Goal: Transaction & Acquisition: Obtain resource

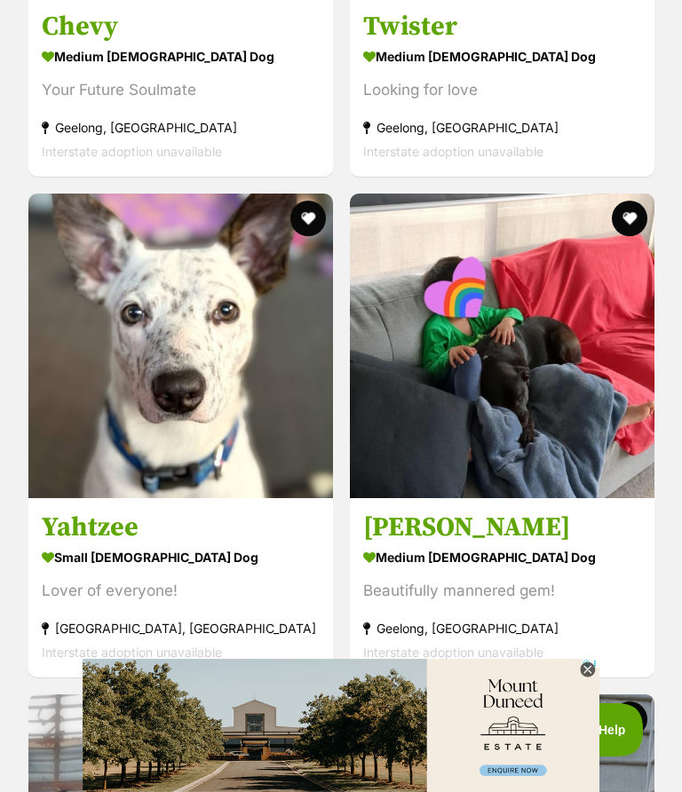
click at [206, 386] on img at bounding box center [180, 346] width 305 height 305
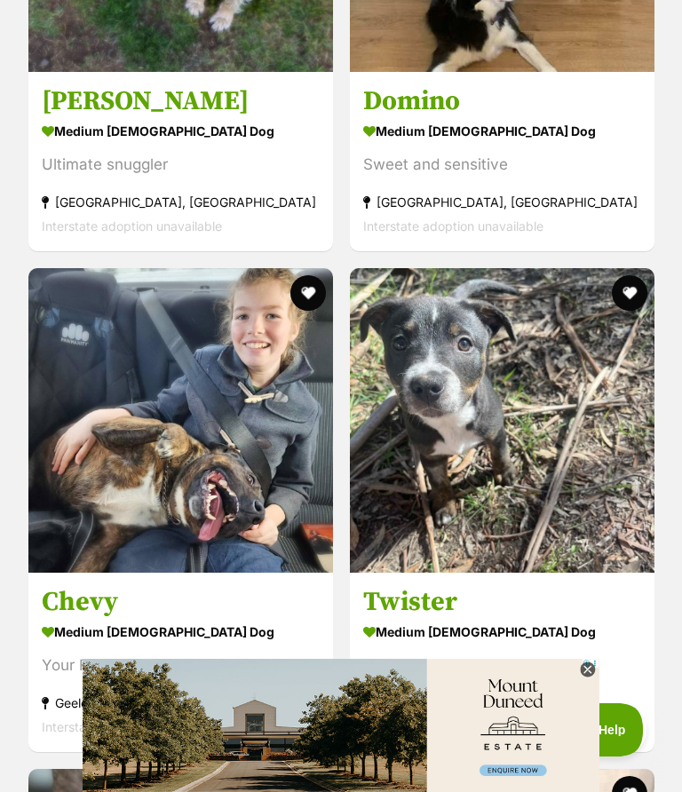
scroll to position [1874, 0]
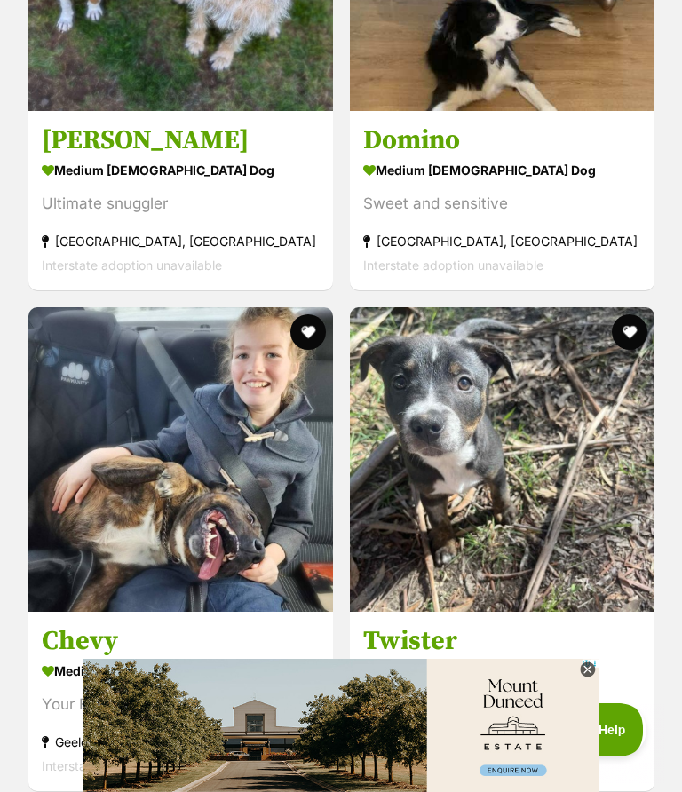
click at [491, 489] on img at bounding box center [502, 459] width 305 height 305
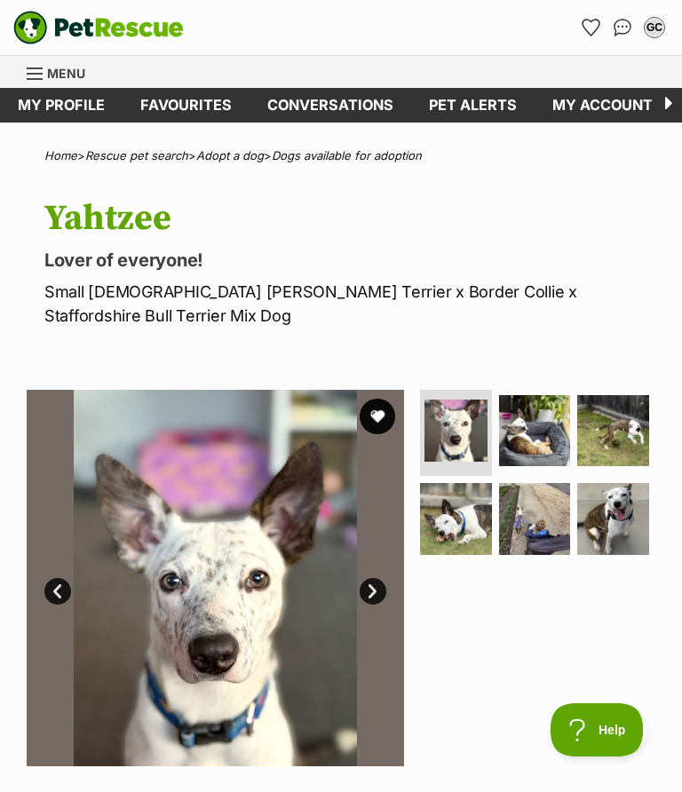
click at [366, 587] on link "Next" at bounding box center [373, 591] width 27 height 27
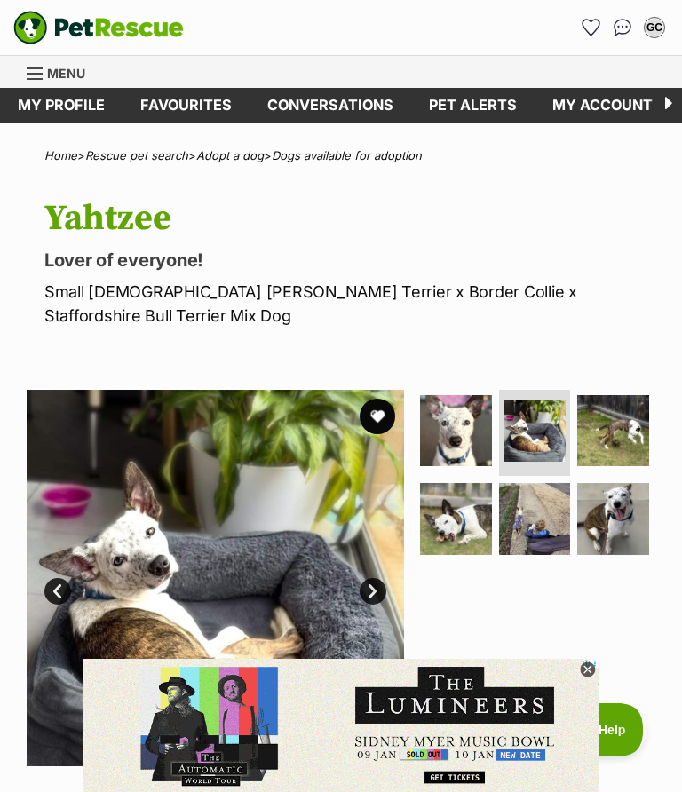
click at [370, 580] on link "Next" at bounding box center [373, 591] width 27 height 27
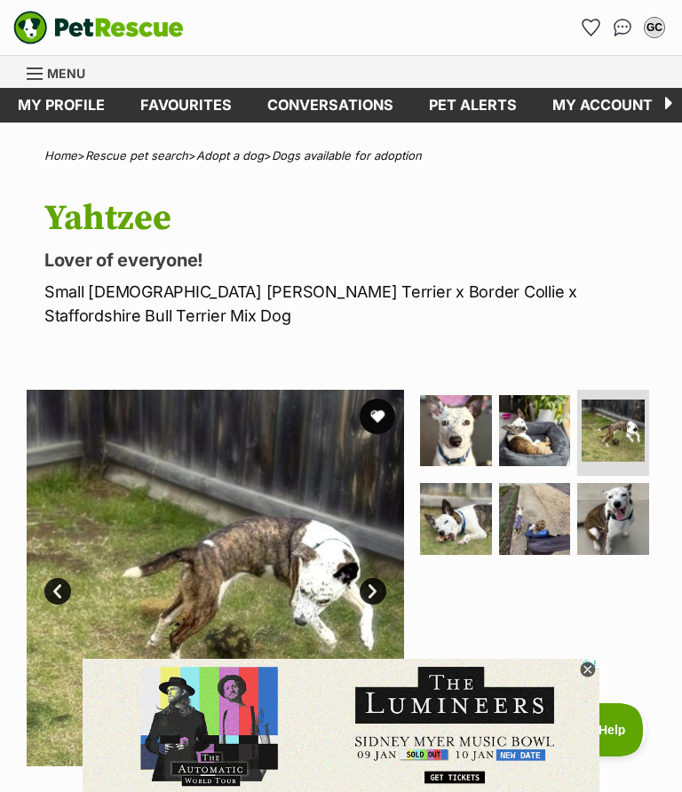
click at [377, 600] on link "Next" at bounding box center [373, 591] width 27 height 27
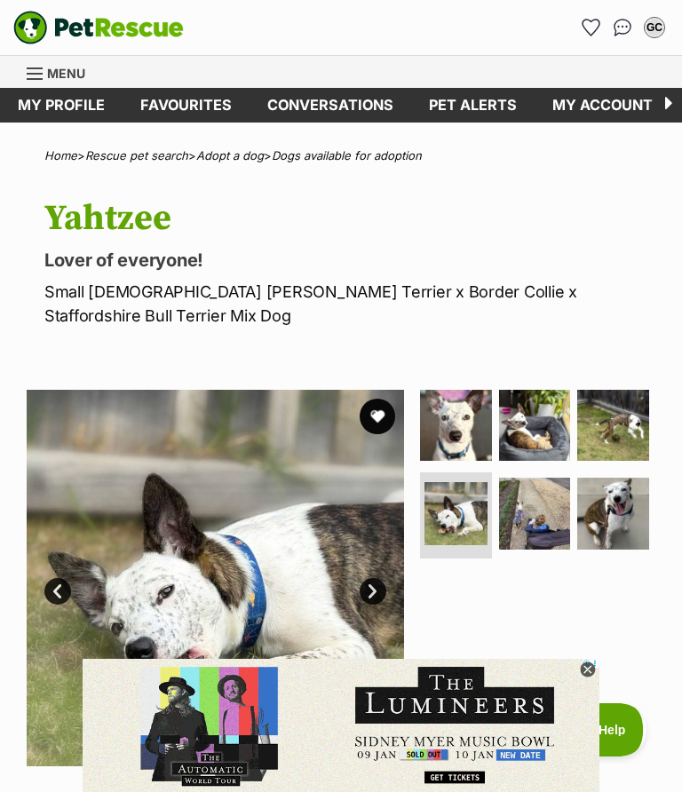
click at [369, 592] on link "Next" at bounding box center [373, 591] width 27 height 27
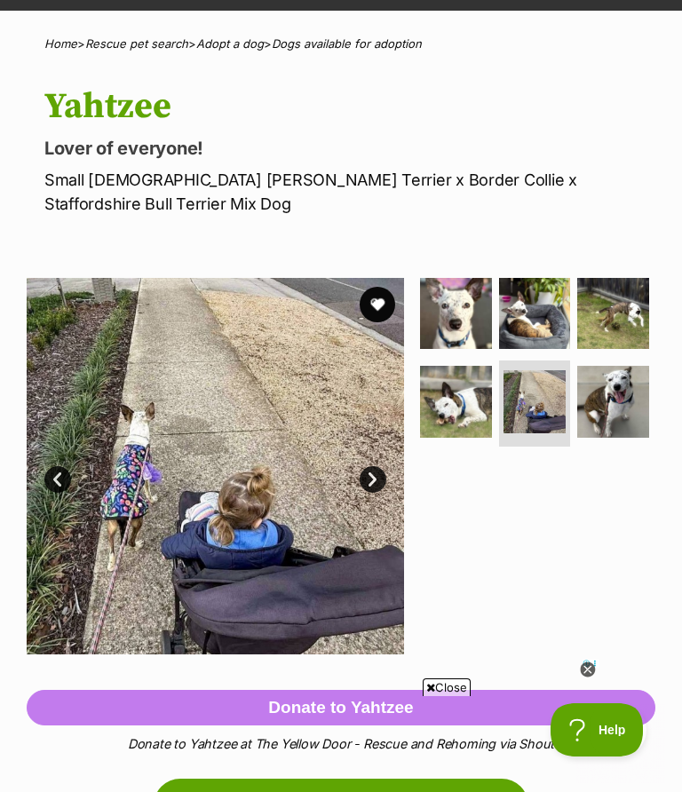
scroll to position [111, 0]
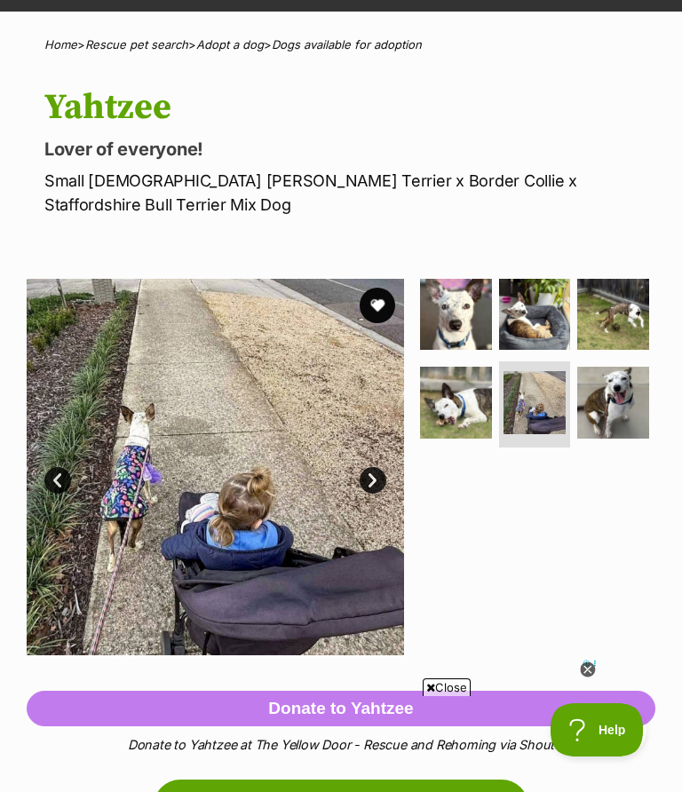
click at [363, 489] on link "Next" at bounding box center [373, 480] width 27 height 27
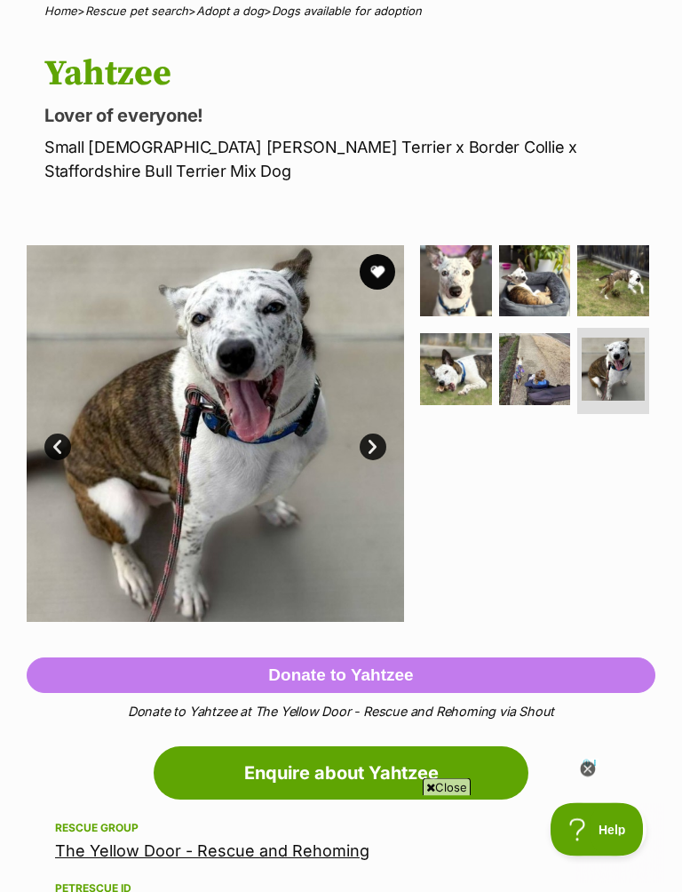
scroll to position [145, 0]
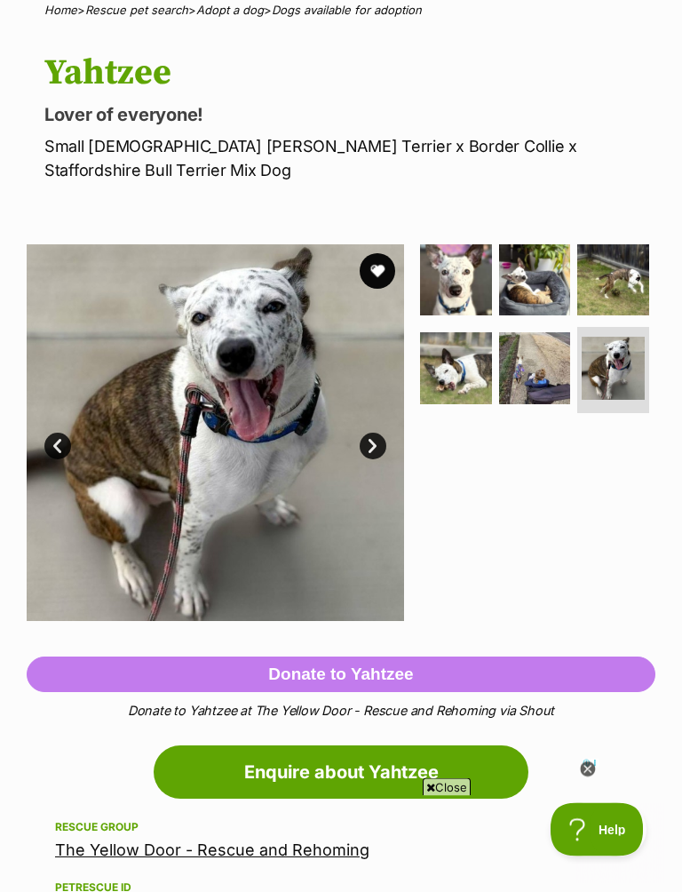
click at [368, 456] on link "Next" at bounding box center [373, 446] width 27 height 27
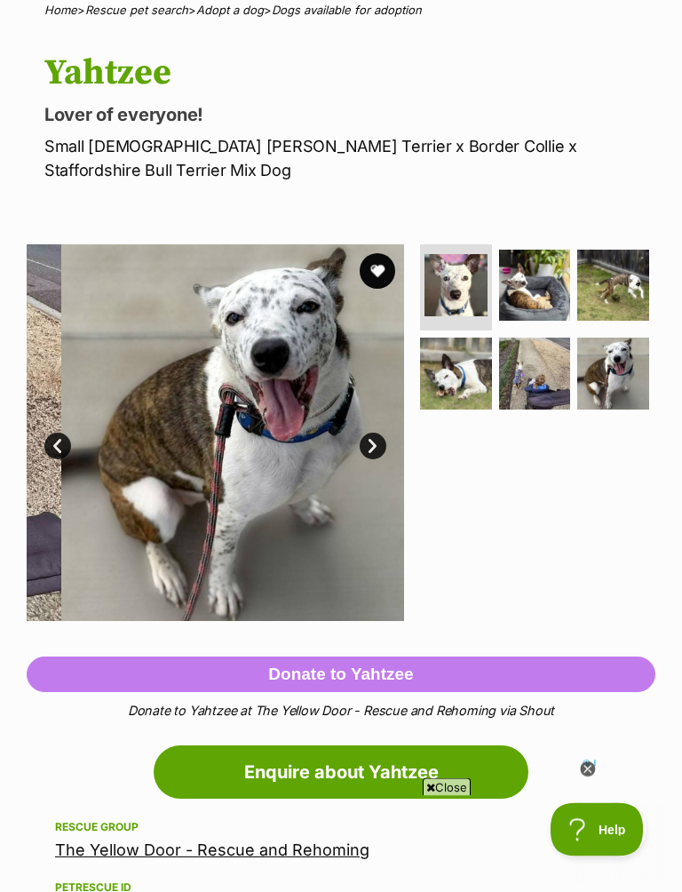
scroll to position [146, 0]
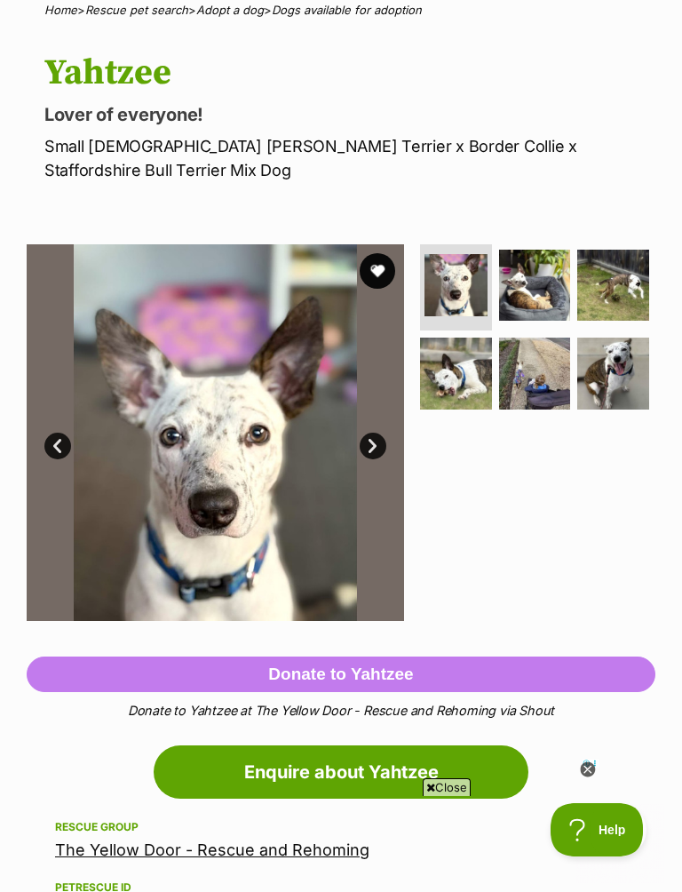
click at [368, 266] on button "favourite" at bounding box center [378, 271] width 36 height 36
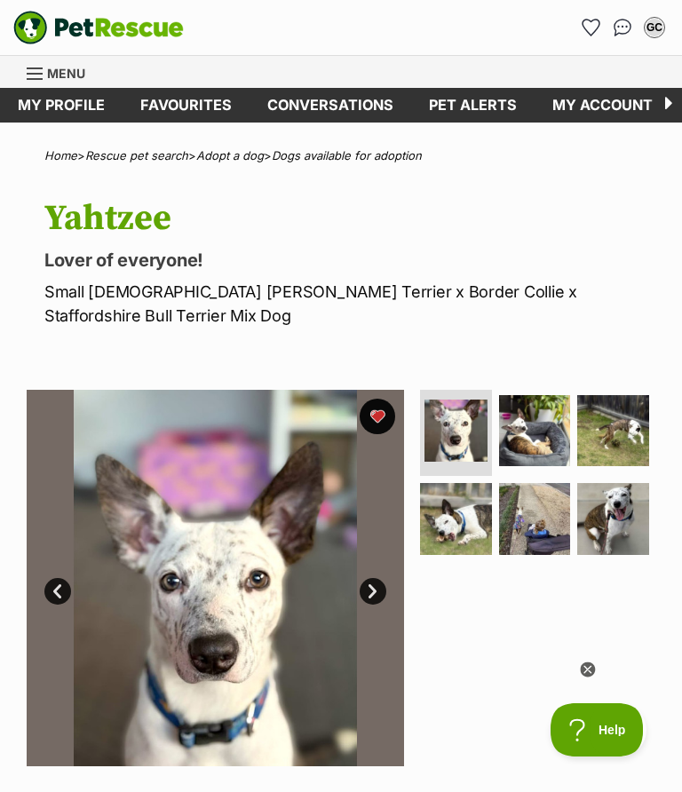
scroll to position [0, 0]
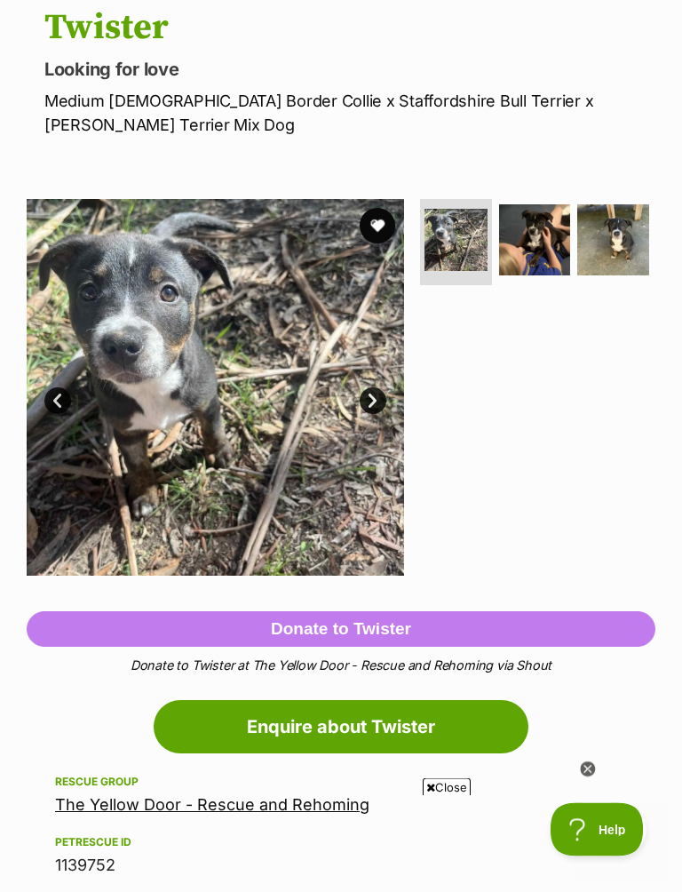
click at [376, 399] on link "Next" at bounding box center [373, 401] width 27 height 27
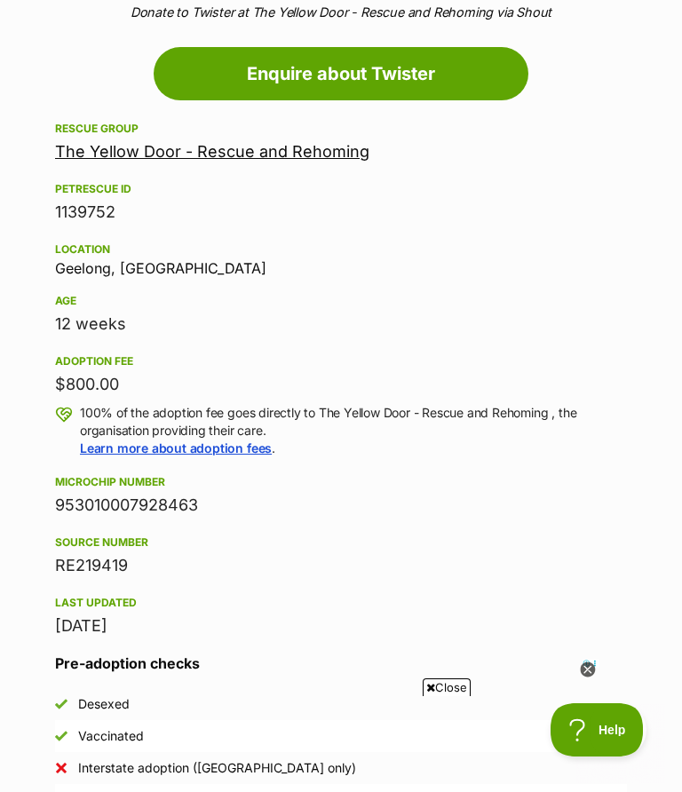
scroll to position [839, 0]
